Goal: Task Accomplishment & Management: Use online tool/utility

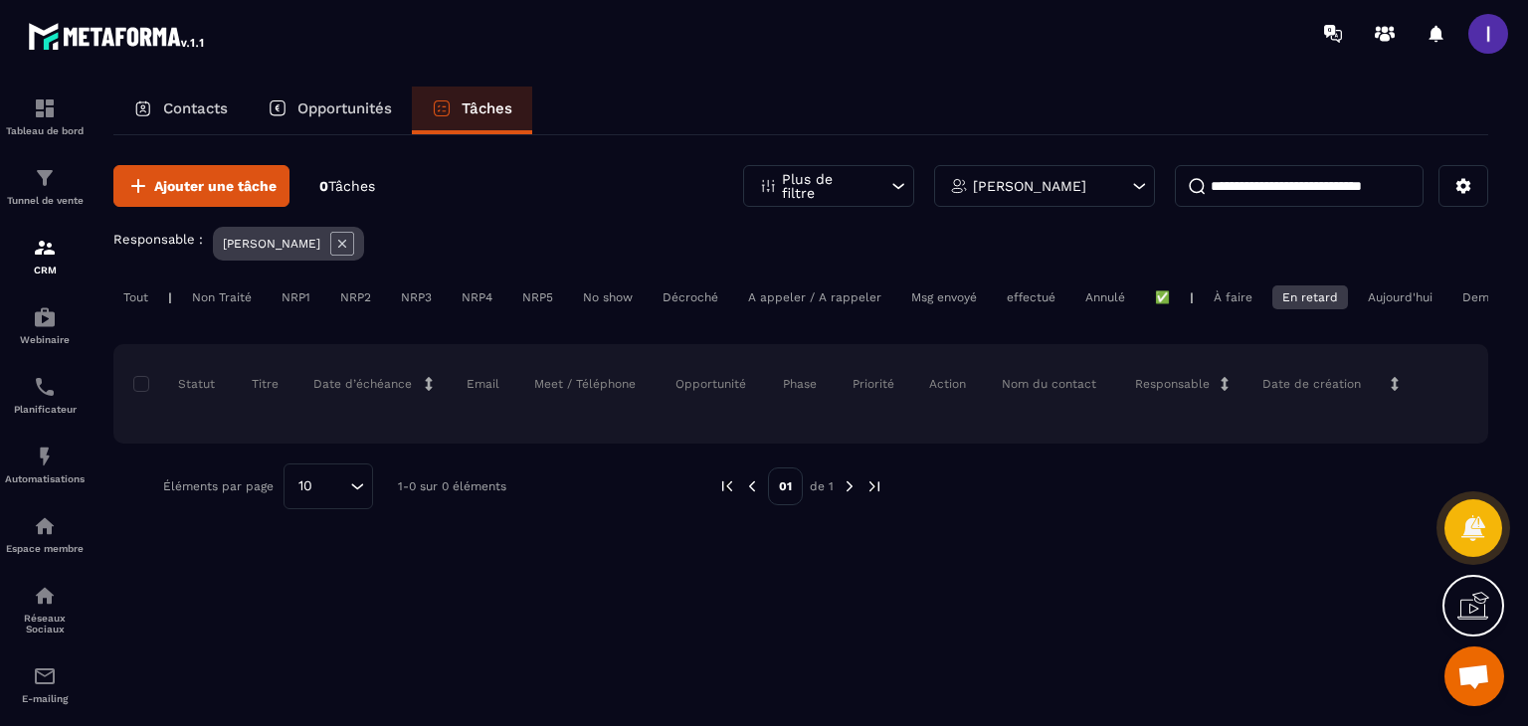
click at [356, 108] on p "Opportunités" at bounding box center [344, 108] width 94 height 18
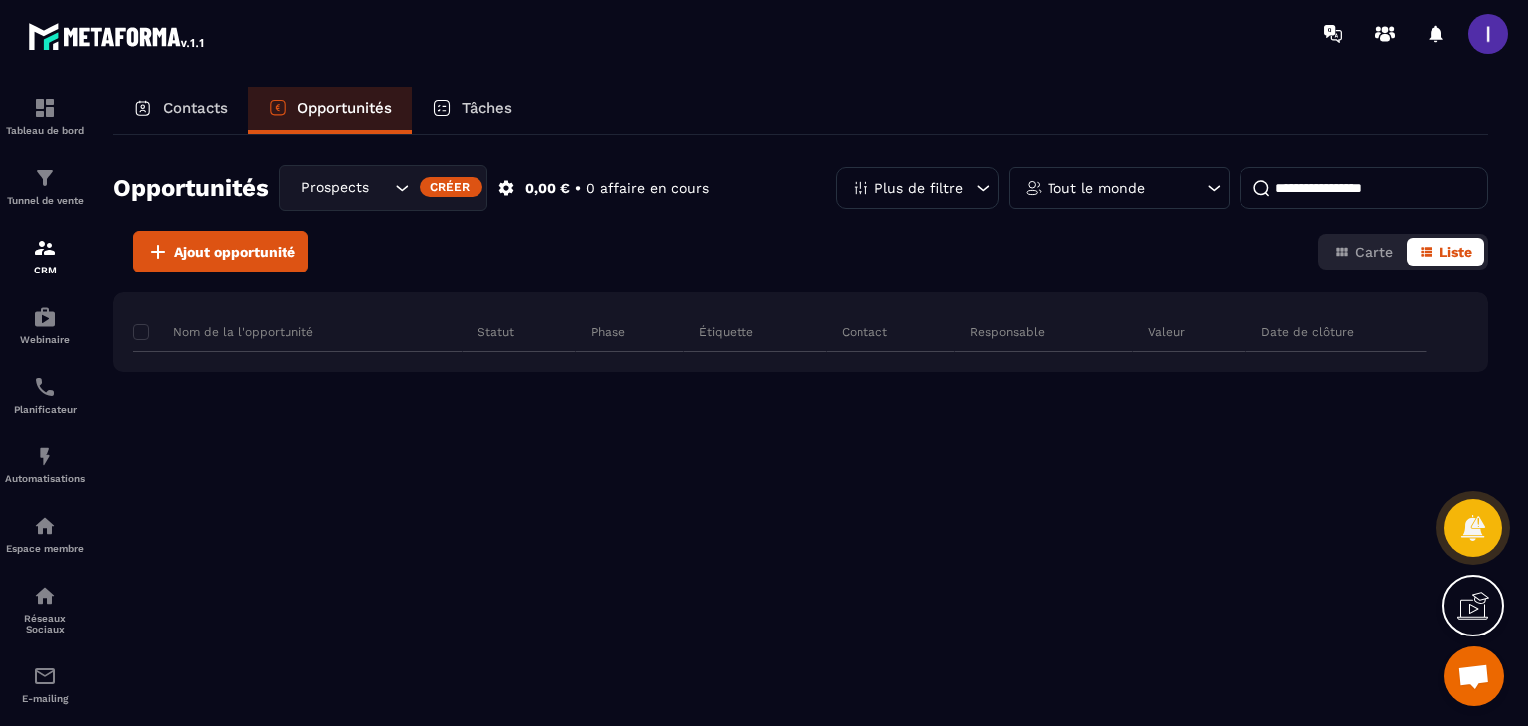
click at [354, 197] on div "Prospects Libres" at bounding box center [342, 188] width 97 height 22
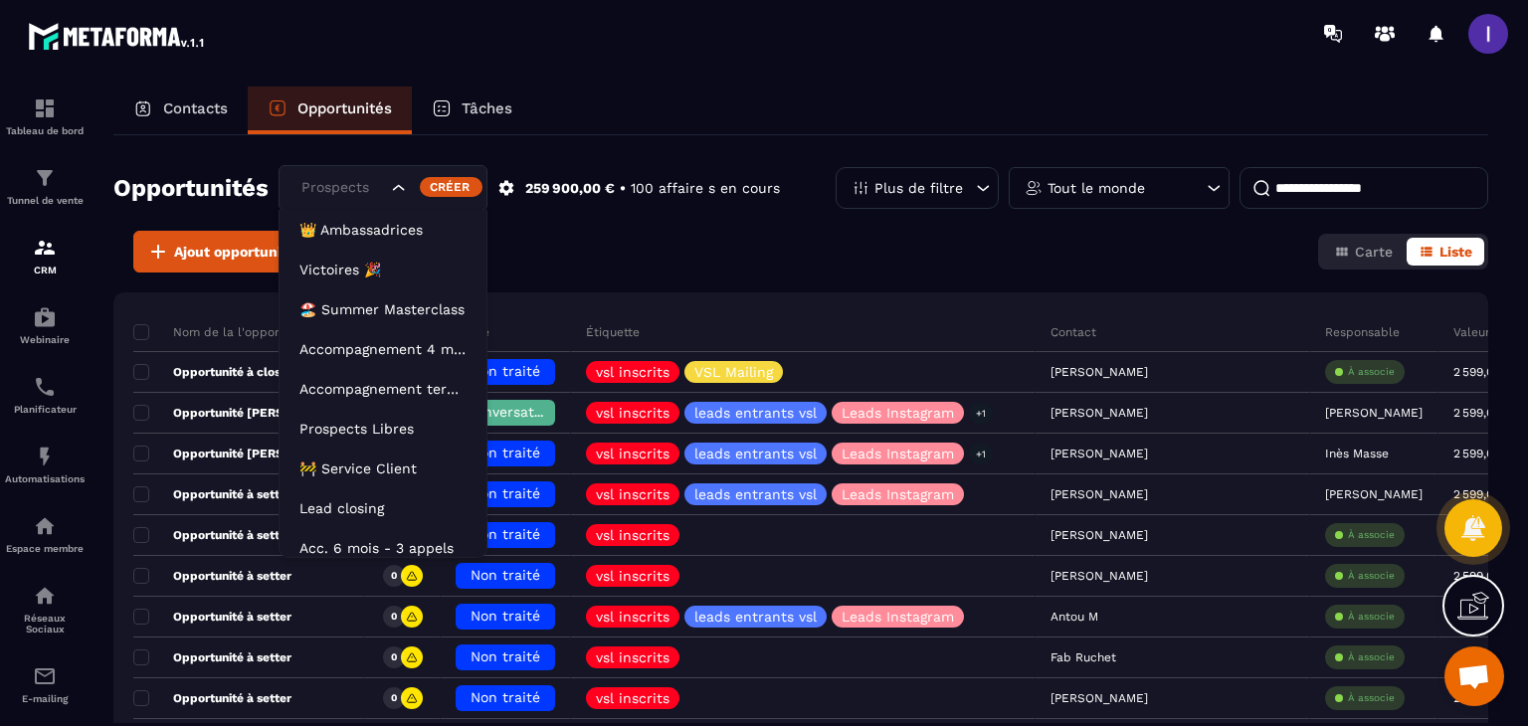
click at [311, 474] on p "🚧 Service Client" at bounding box center [382, 469] width 167 height 20
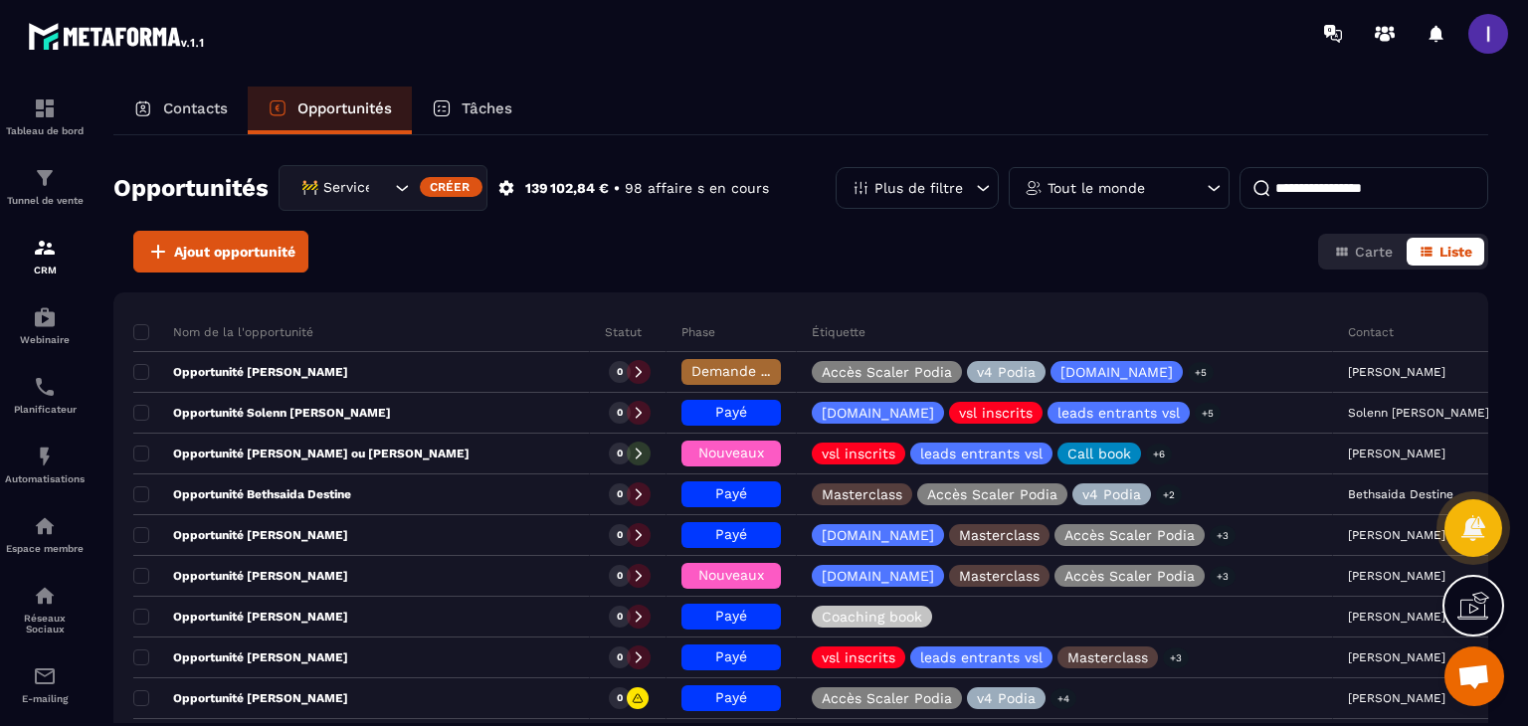
click at [921, 184] on p "Plus de filtre" at bounding box center [918, 188] width 89 height 14
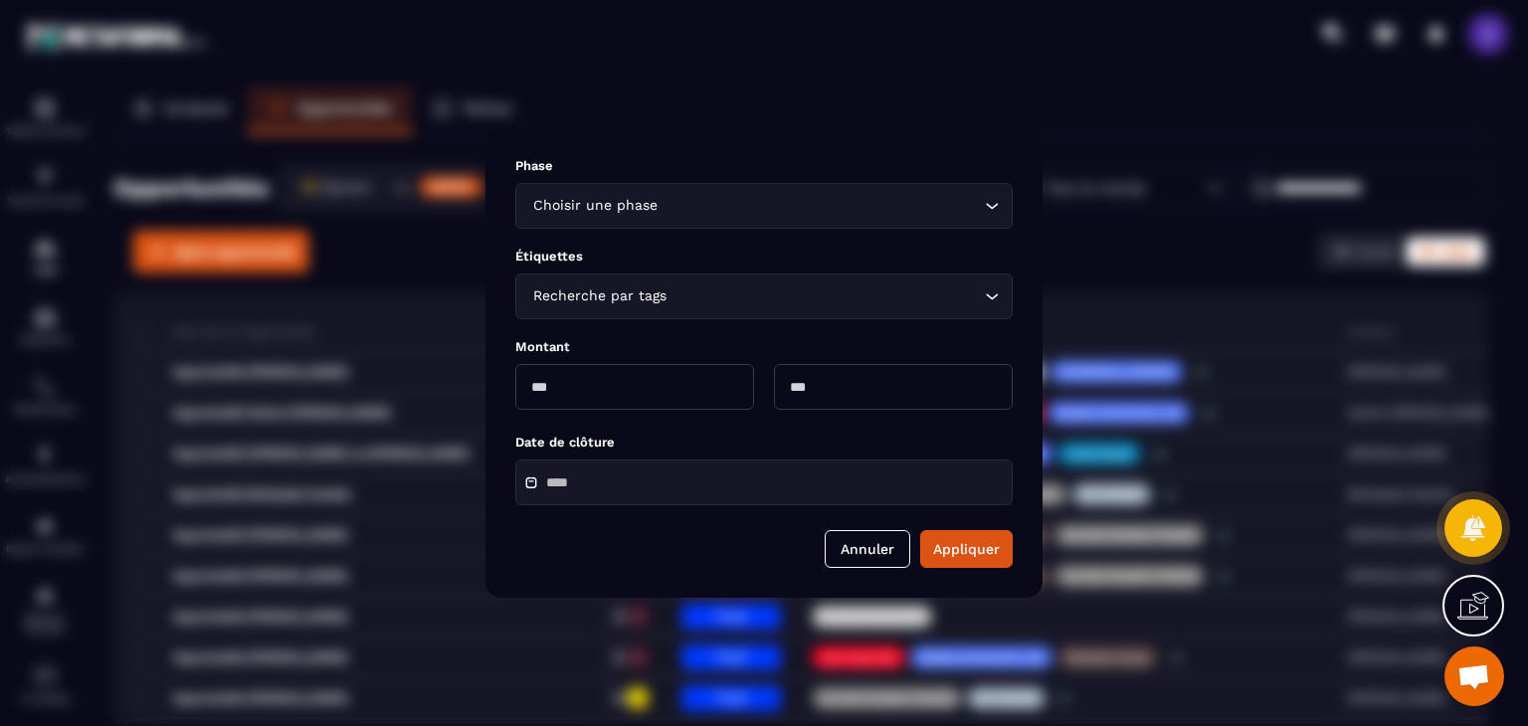
click at [676, 200] on input "Search for option" at bounding box center [820, 206] width 318 height 22
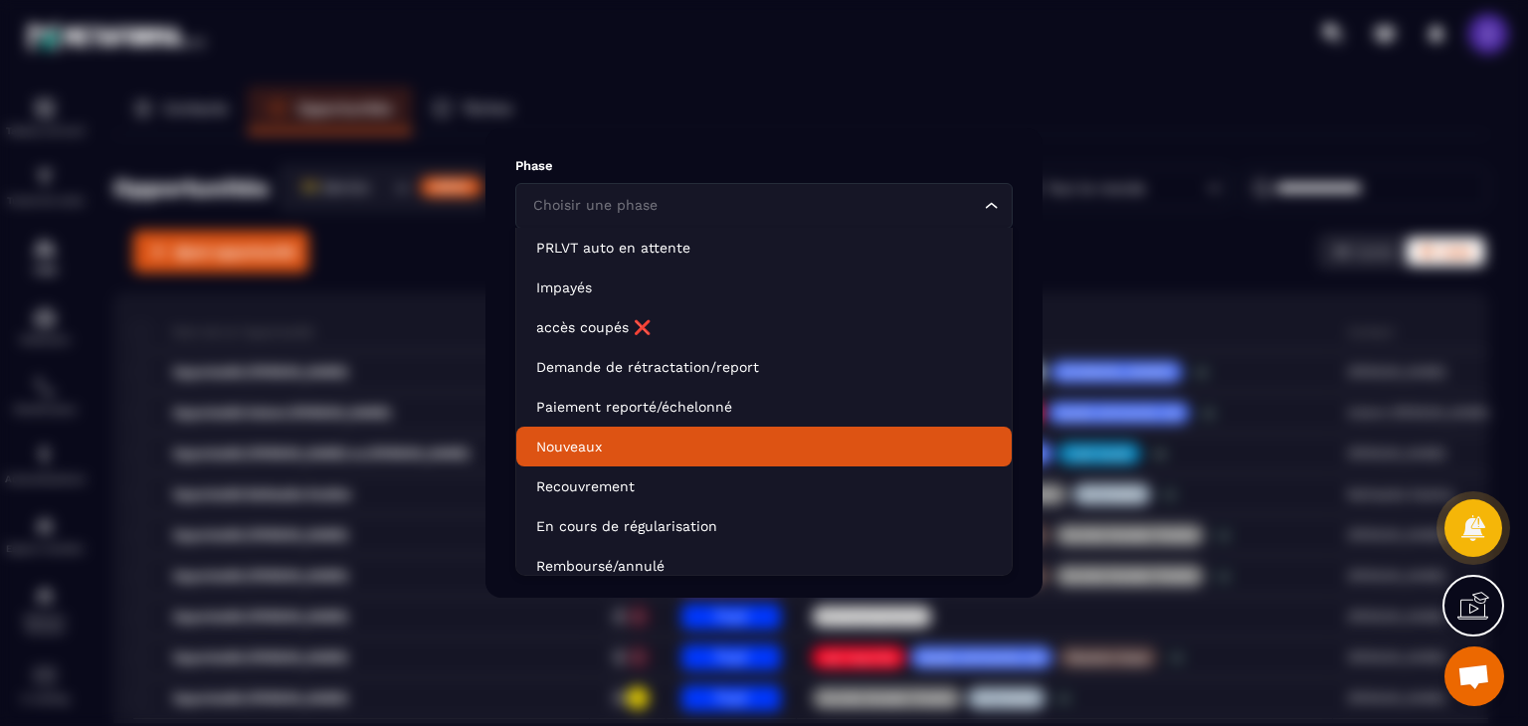
click at [578, 443] on p "Nouveaux" at bounding box center [764, 447] width 456 height 20
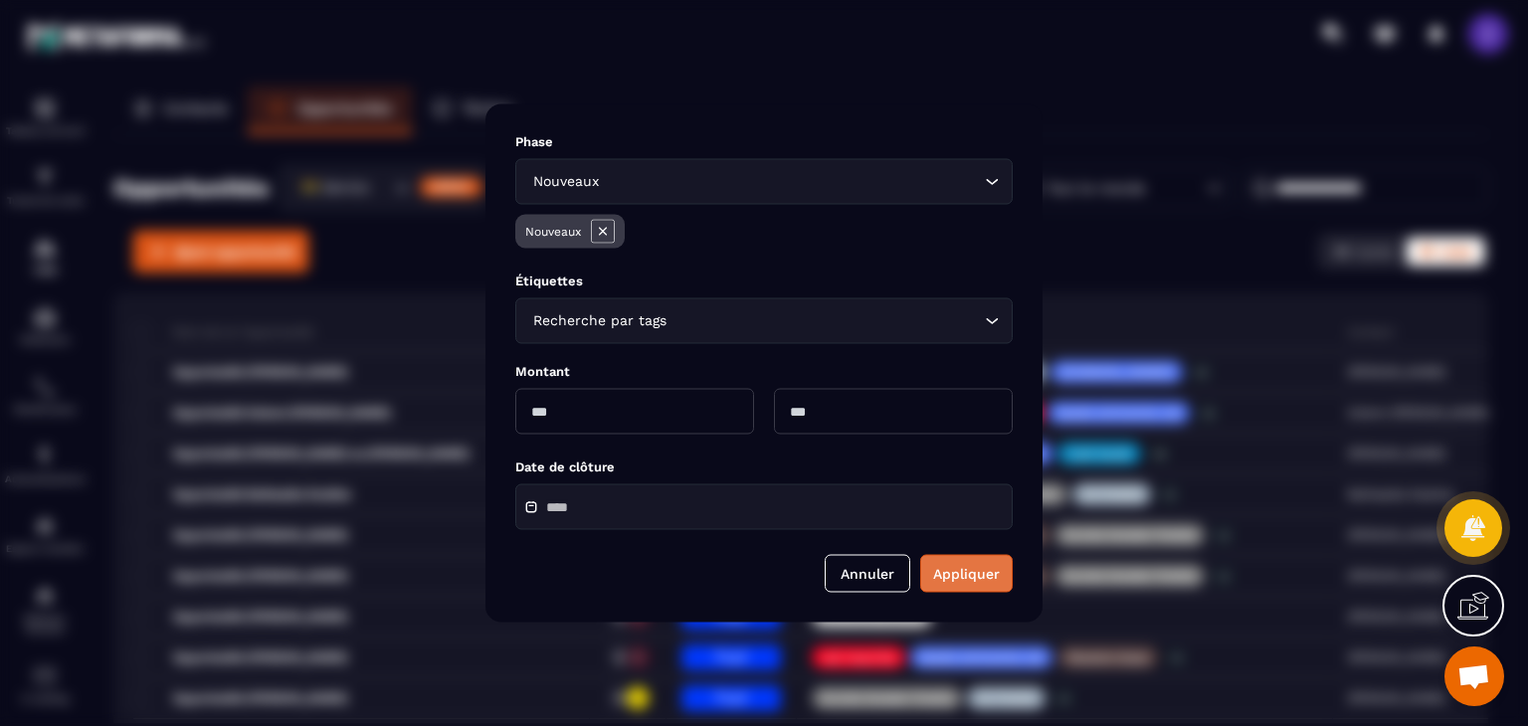
click at [934, 578] on button "Appliquer" at bounding box center [966, 574] width 92 height 38
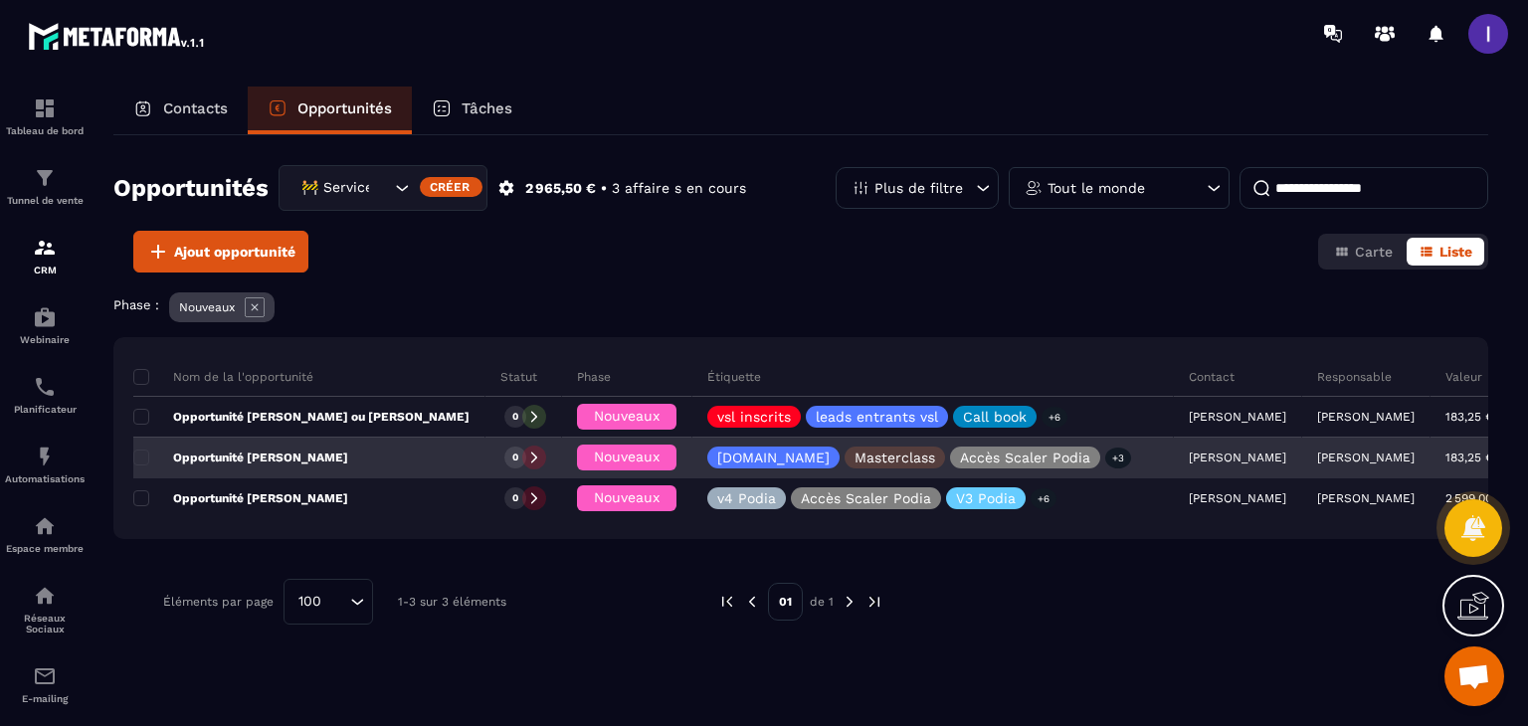
click at [522, 455] on div at bounding box center [534, 458] width 24 height 24
